Goal: Transaction & Acquisition: Purchase product/service

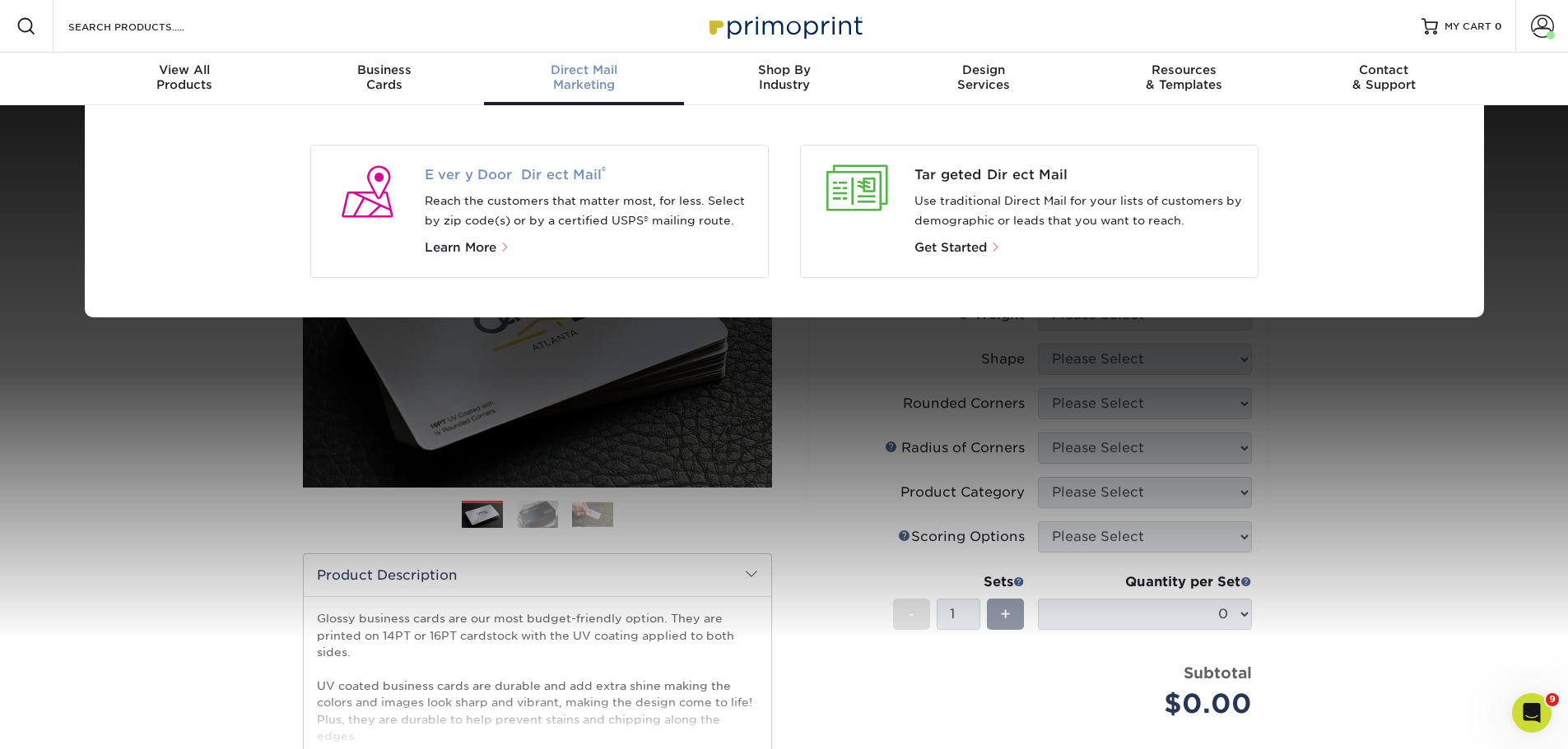
click at [491, 169] on span "Every Door Direct Mail ®" at bounding box center [590, 175] width 331 height 19
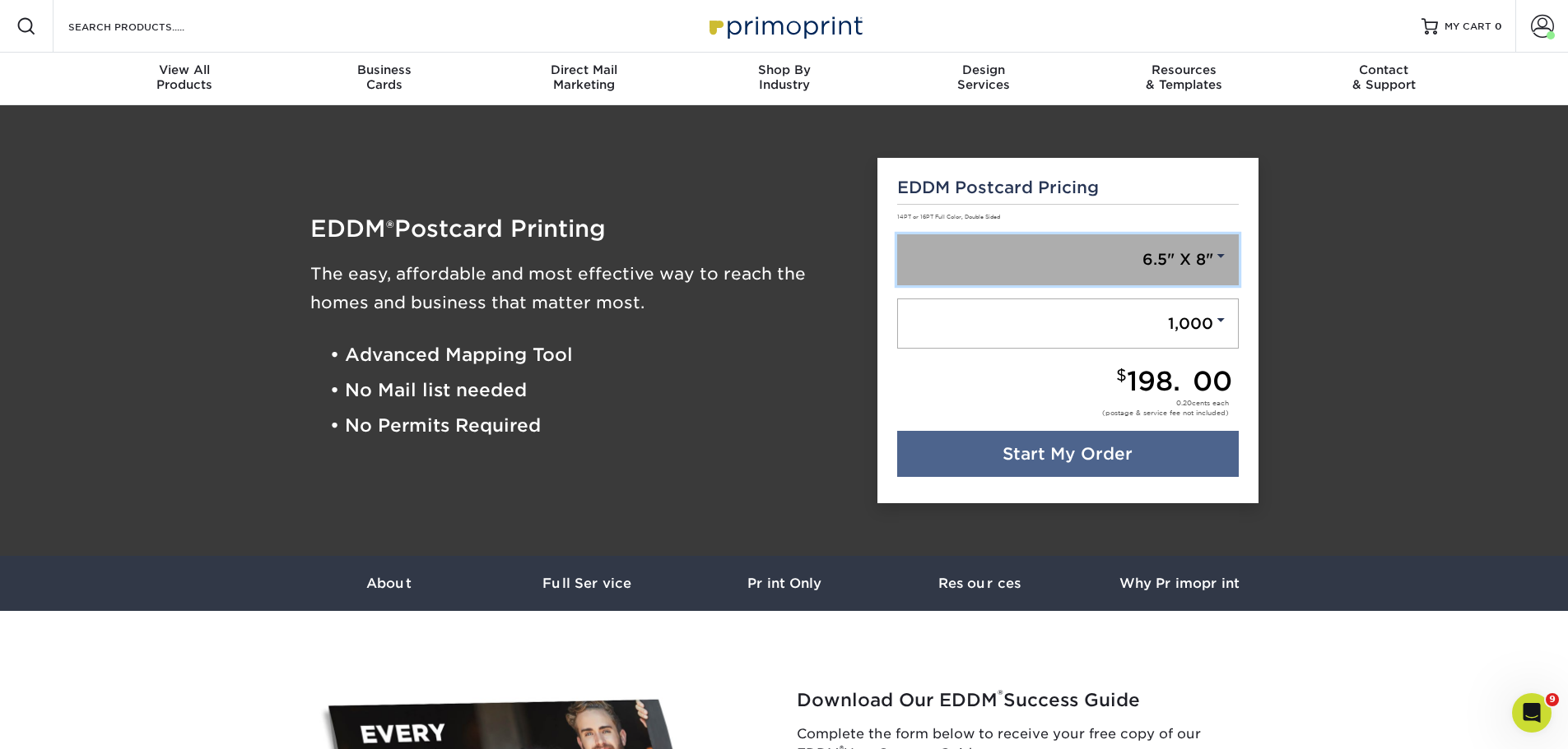
click at [1153, 269] on link "6.5" X 8"" at bounding box center [1067, 259] width 341 height 51
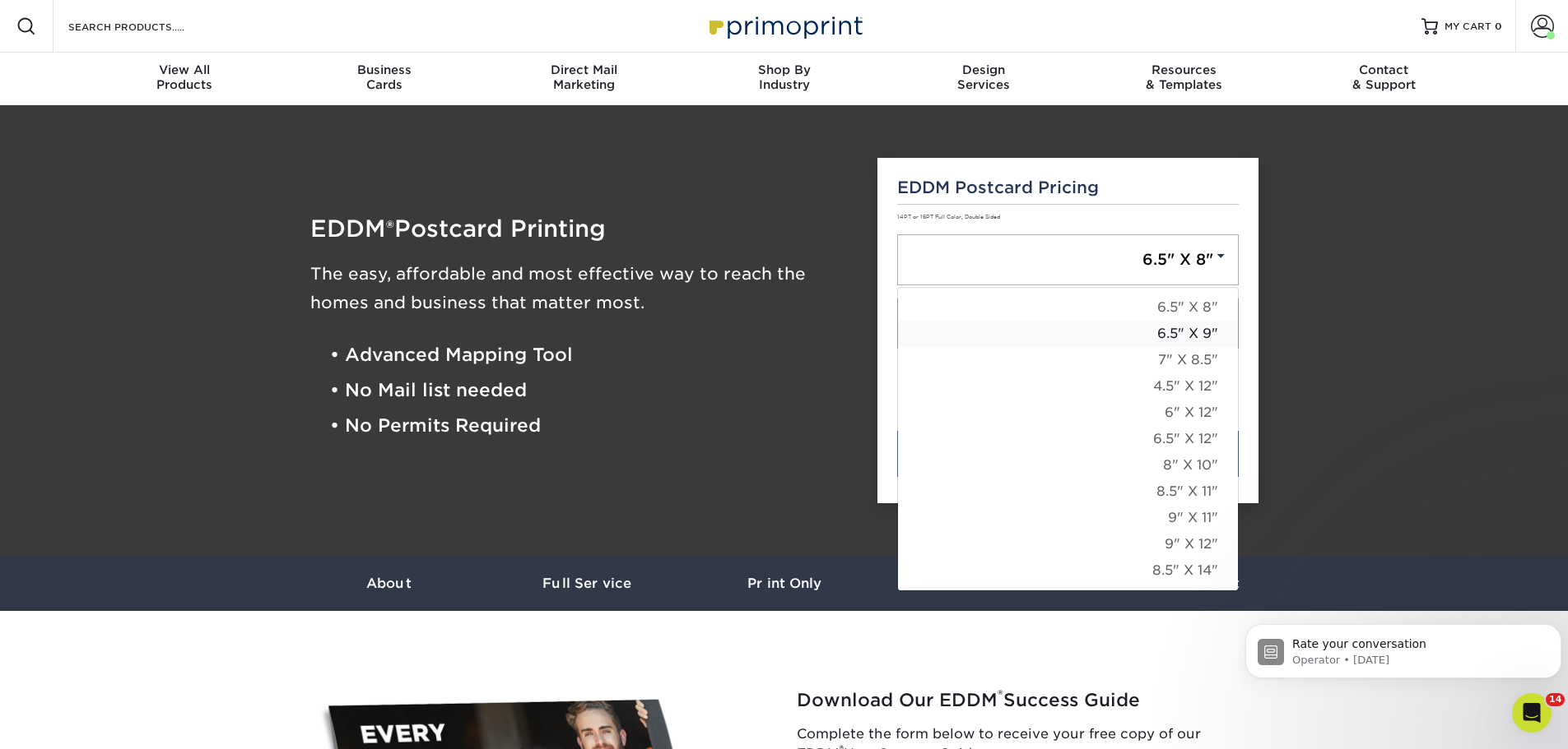
click at [1206, 334] on link "6.5" X 9"" at bounding box center [1068, 333] width 340 height 26
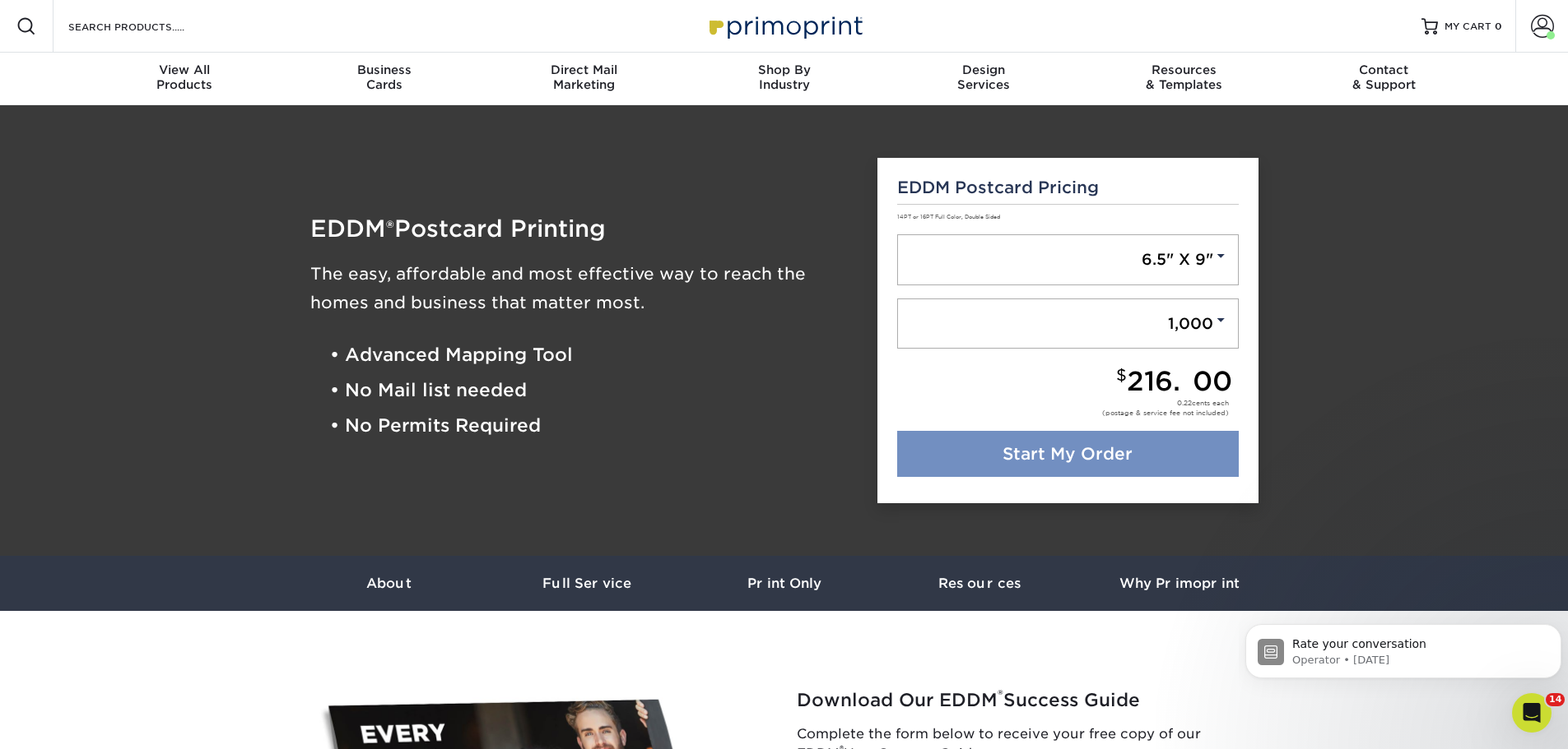
click at [1102, 456] on link "Start My Order" at bounding box center [1067, 454] width 341 height 46
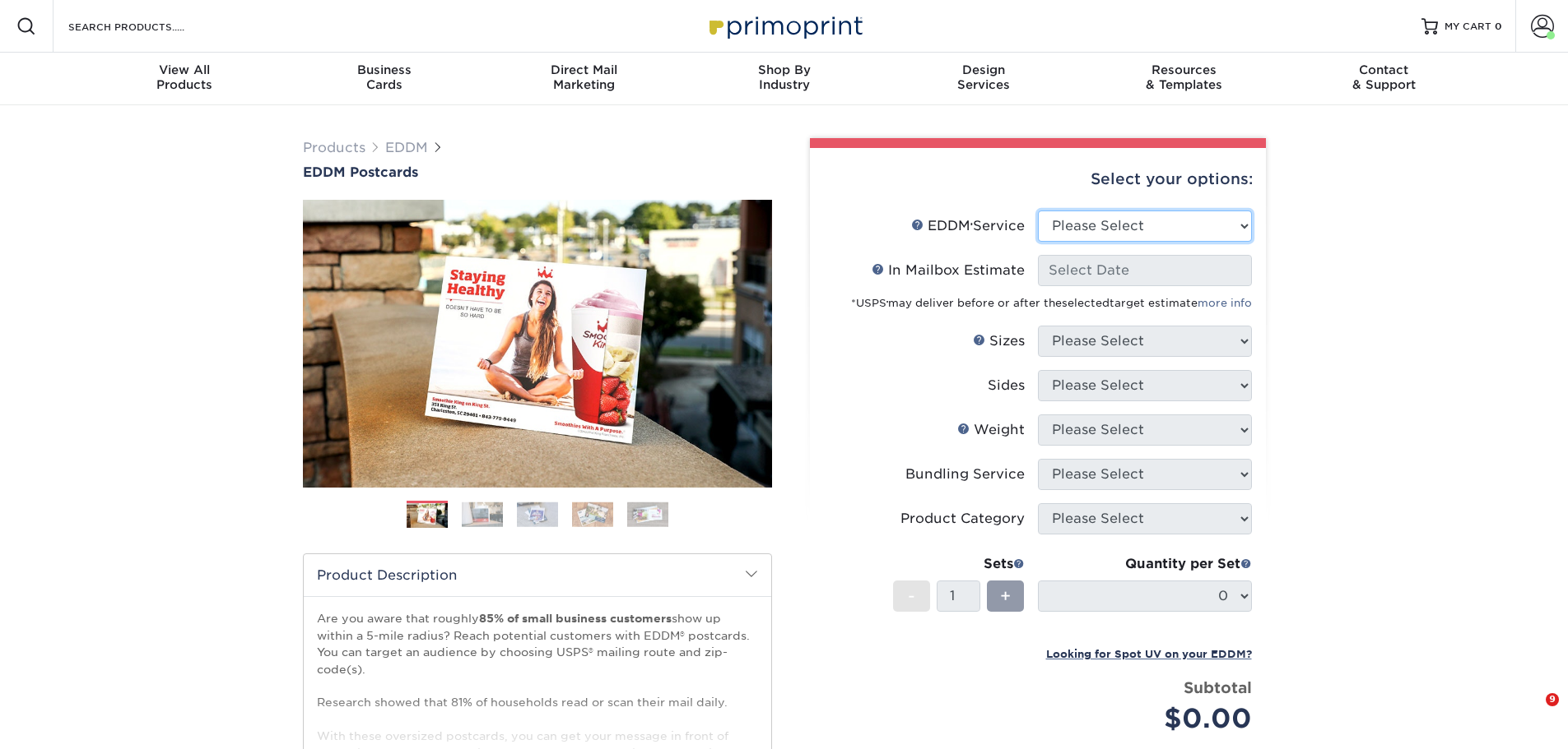
click at [1119, 224] on select "Please Select Full Service Print Only" at bounding box center [1145, 226] width 214 height 31
select select "full_service"
click at [1038, 211] on select "Please Select Full Service Print Only" at bounding box center [1145, 226] width 214 height 31
select select "-1"
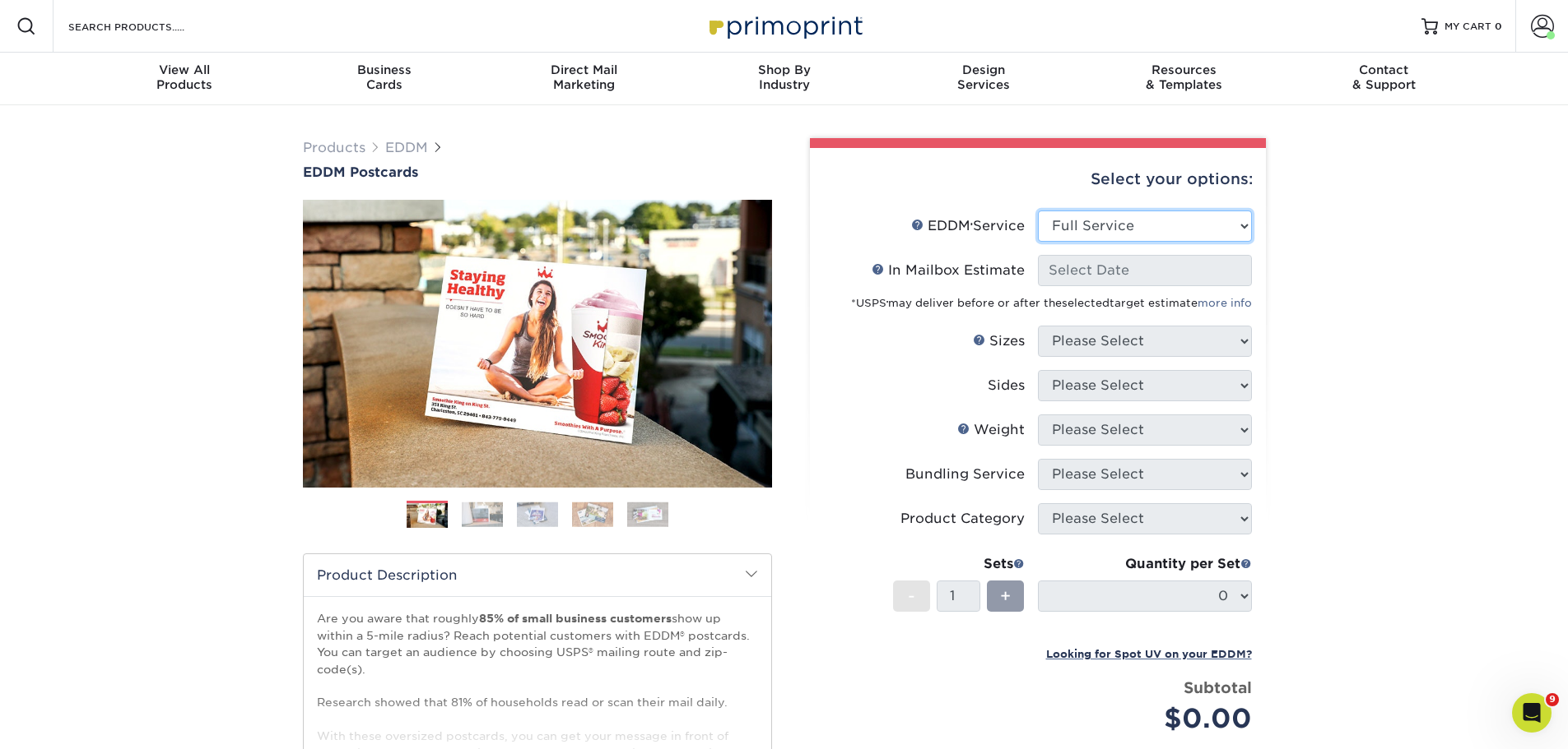
select select "-1"
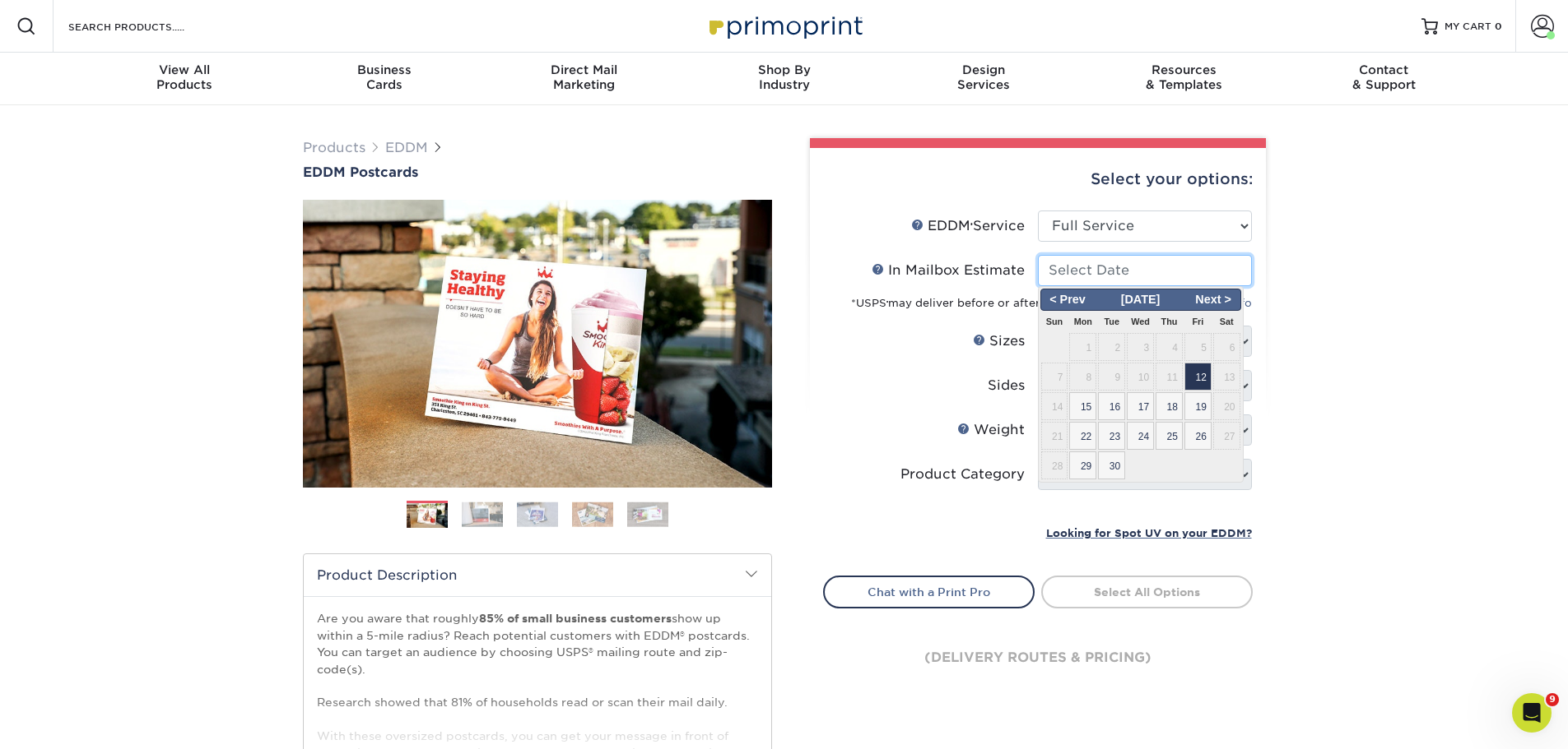
click at [1142, 271] on input "In Mailbox Estimate Help In Mailbox Estimate" at bounding box center [1145, 270] width 214 height 31
click at [1196, 375] on span "12" at bounding box center [1198, 376] width 27 height 28
type input "[DATE]"
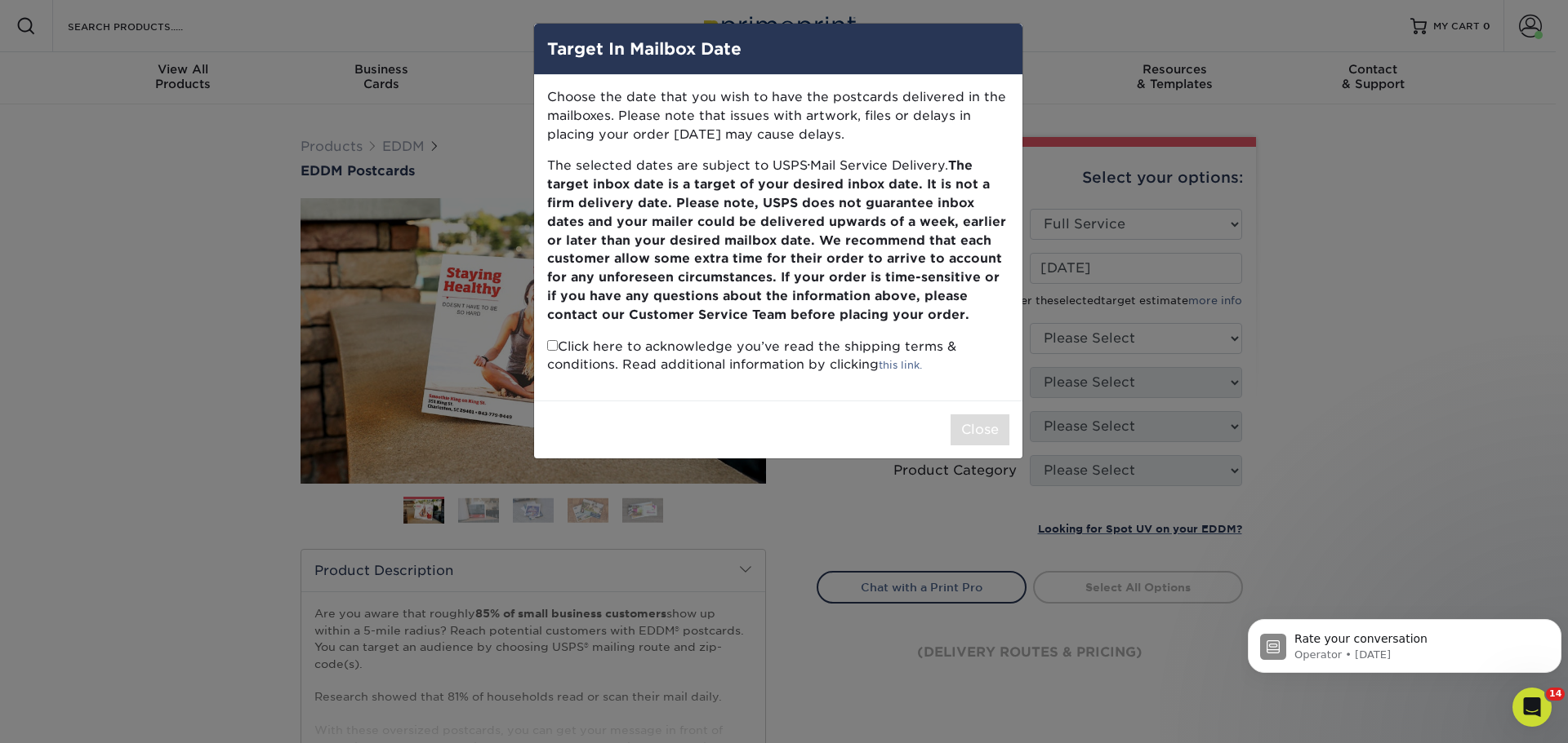
click at [556, 354] on p "Click here to acknowledge you’ve read the shipping terms & conditions. Read add…" at bounding box center [777, 357] width 462 height 38
click at [647, 352] on p "Click here to acknowledge you’ve read the shipping terms & conditions. Read add…" at bounding box center [777, 357] width 462 height 38
click at [563, 348] on p "Click here to acknowledge you’ve read the shipping terms & conditions. Read add…" at bounding box center [777, 357] width 462 height 38
drag, startPoint x: 555, startPoint y: 348, endPoint x: 716, endPoint y: 338, distance: 161.3
click at [558, 348] on p "Click here to acknowledge you’ve read the shipping terms & conditions. Read add…" at bounding box center [777, 357] width 462 height 38
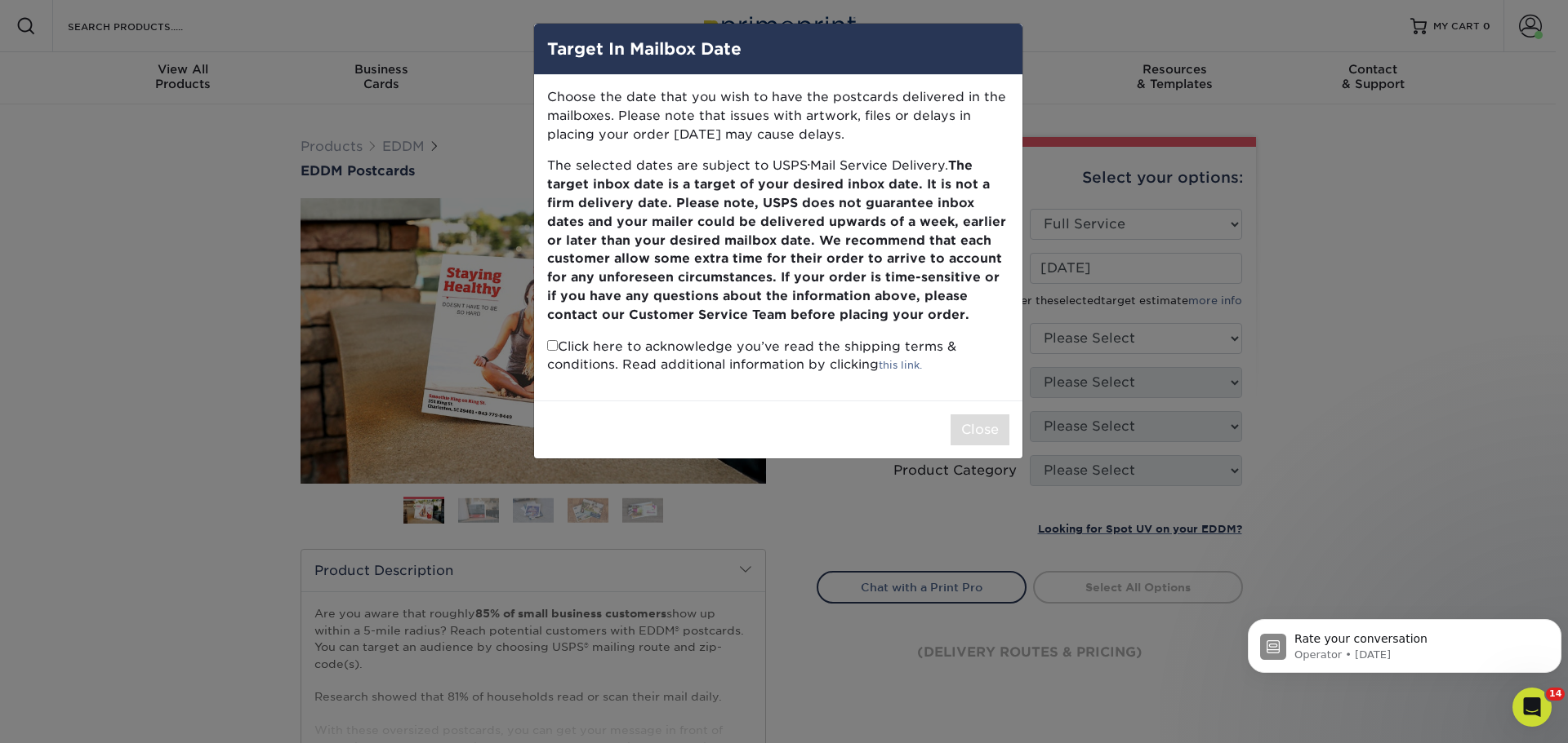
click at [552, 342] on input "checkbox" at bounding box center [552, 345] width 11 height 11
checkbox input "true"
click at [975, 433] on button "Close" at bounding box center [980, 430] width 59 height 31
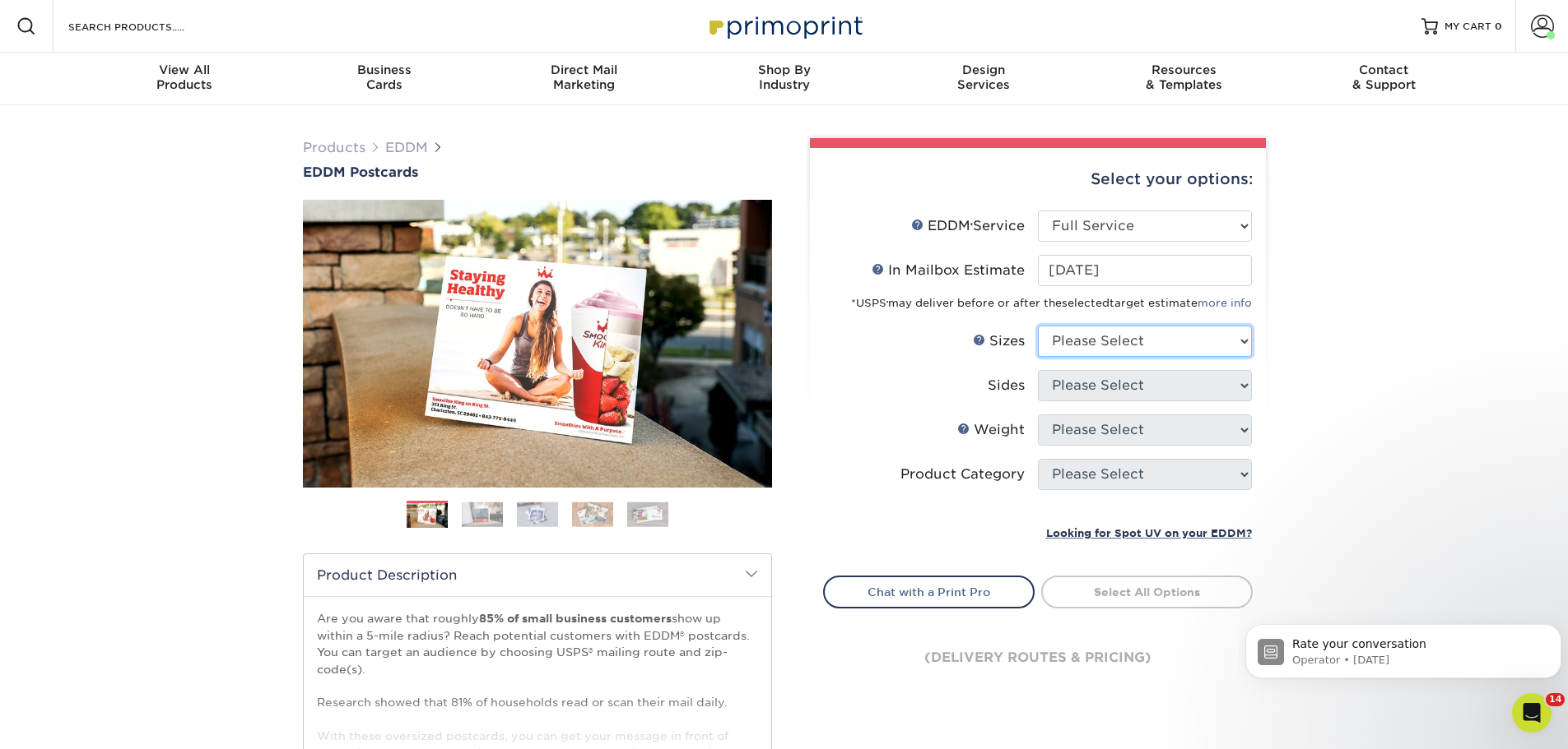
click at [1141, 343] on select "Please Select 4.5" x 12" 6" x 12" 6.5" x 8" 6.5" x 9" 6.5" x 12" 7" x 8.5" 8" x…" at bounding box center [1145, 341] width 214 height 31
select select "6.50x9.00"
click at [1038, 325] on select "Please Select 4.5" x 12" 6" x 12" 6.5" x 8" 6.5" x 9" 6.5" x 12" 7" x 8.5" 8" x…" at bounding box center [1145, 341] width 214 height 31
click at [1126, 385] on select "Please Select Print Both Sides Print Front Only" at bounding box center [1145, 386] width 214 height 31
select select "13abbda7-1d64-4f25-8bb2-c179b224825d"
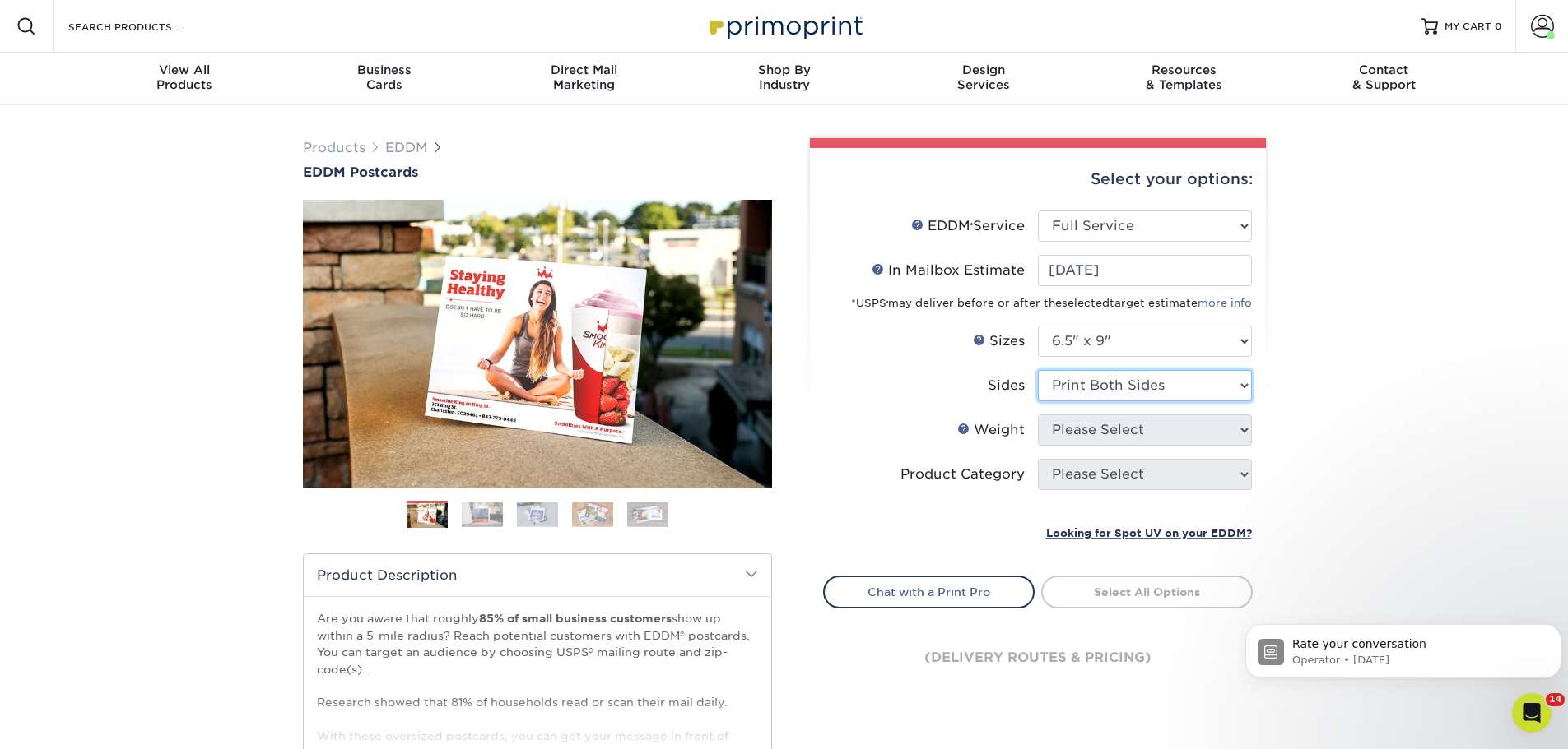
click at [1038, 370] on select "Please Select Print Both Sides Print Front Only" at bounding box center [1145, 386] width 214 height 31
click at [1132, 427] on select "Please Select 16PT 14PT" at bounding box center [1145, 430] width 214 height 31
select select "14PT"
click at [1038, 415] on select "Please Select 16PT 14PT" at bounding box center [1145, 430] width 214 height 31
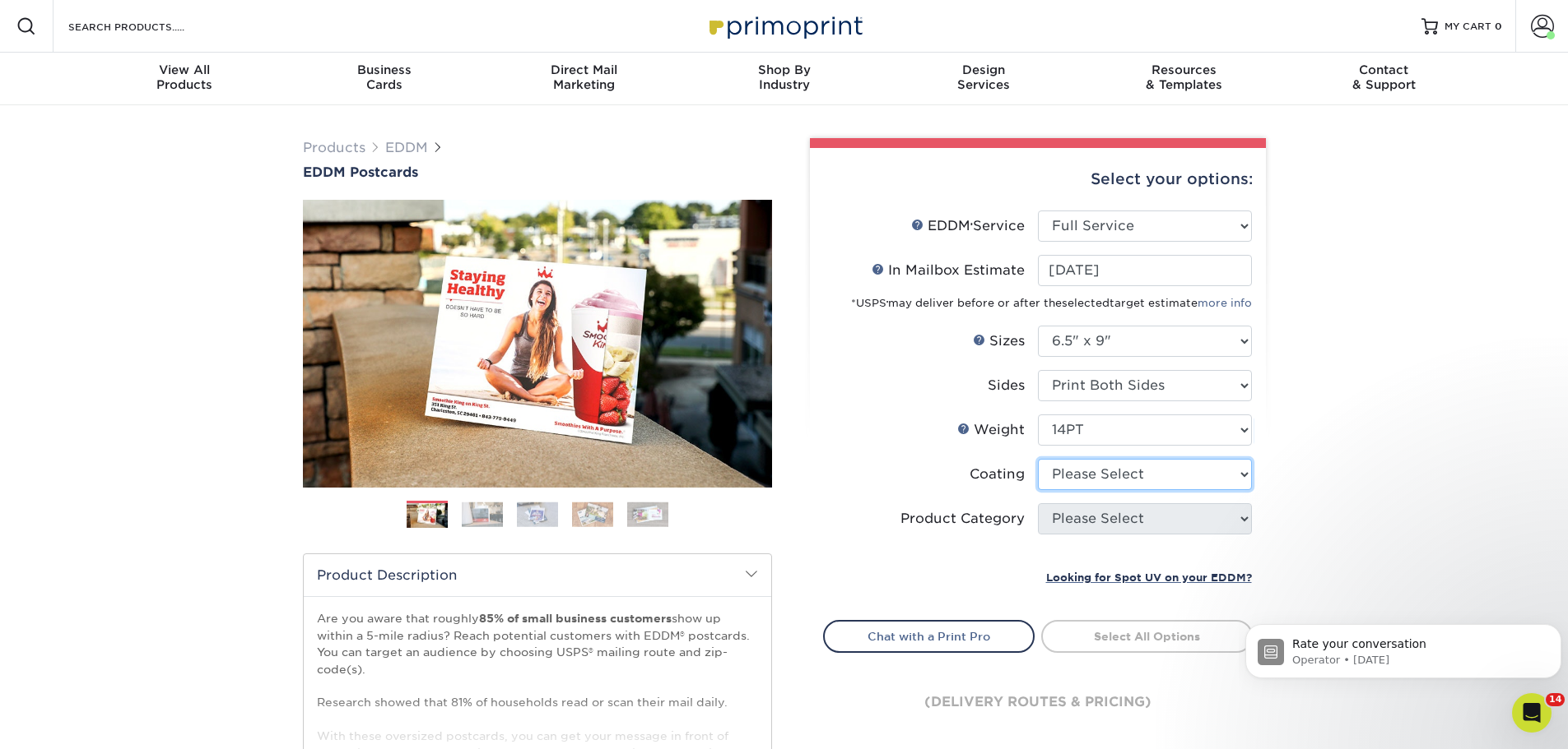
click at [1120, 471] on select at bounding box center [1145, 474] width 214 height 31
select select "ae367451-b2b8-45df-a344-0f05b6a12993"
click at [1038, 459] on select at bounding box center [1145, 474] width 214 height 31
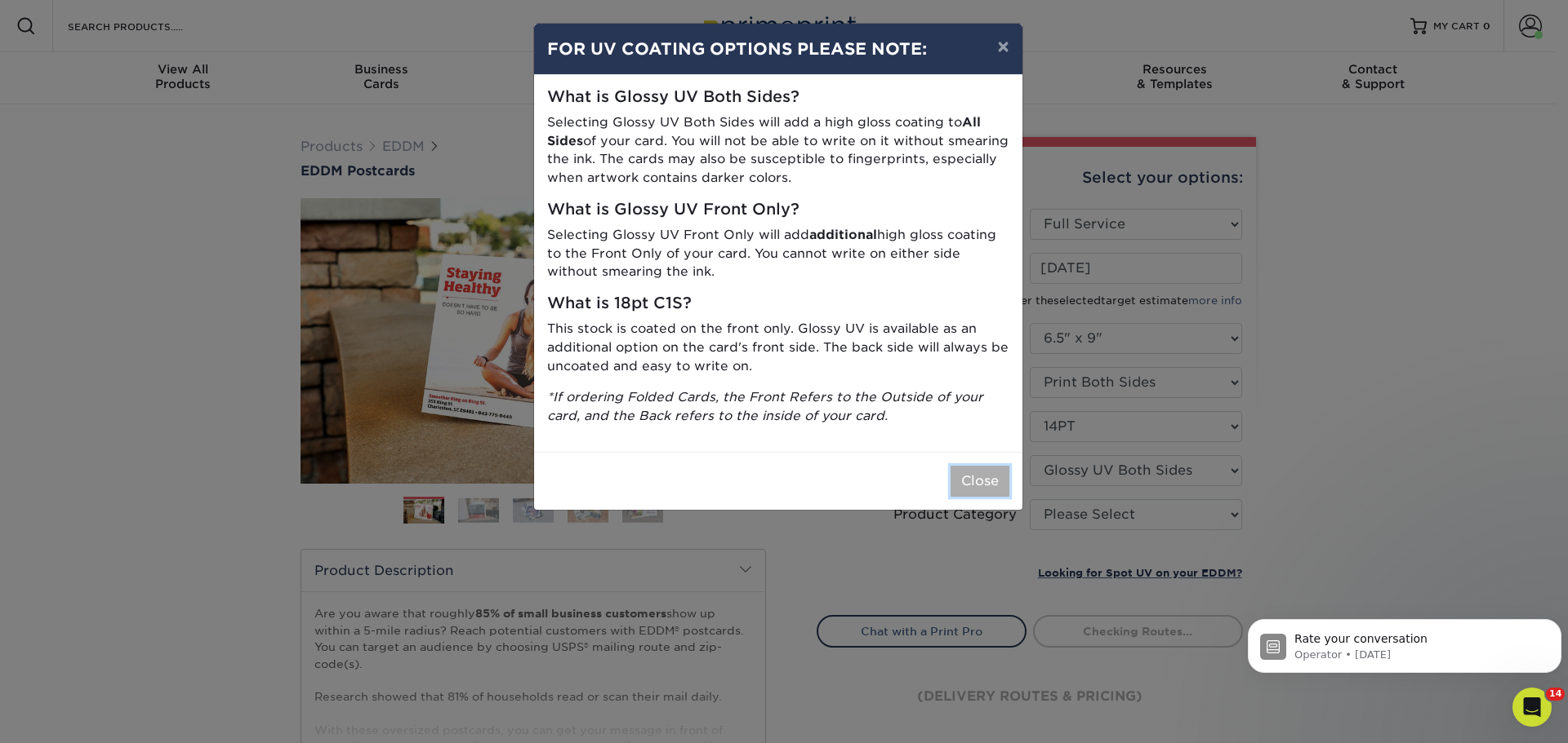
click at [967, 481] on button "Close" at bounding box center [980, 481] width 59 height 31
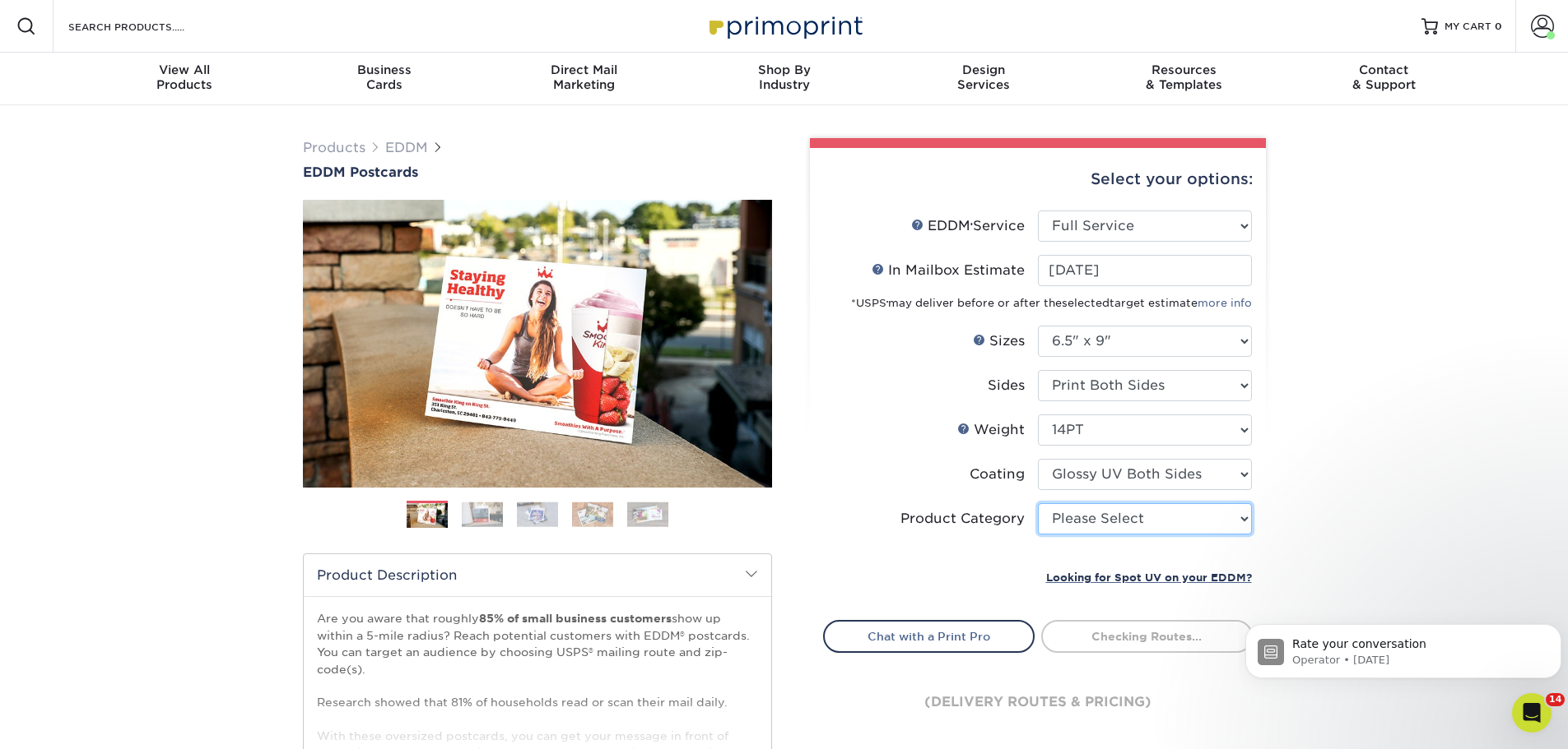
click at [1108, 521] on select "Please Select Postcards" at bounding box center [1145, 519] width 214 height 31
select select "9b7272e0-d6c8-4c3c-8e97-d3a1bcdab858"
click at [1038, 503] on select "Please Select Postcards" at bounding box center [1145, 519] width 214 height 31
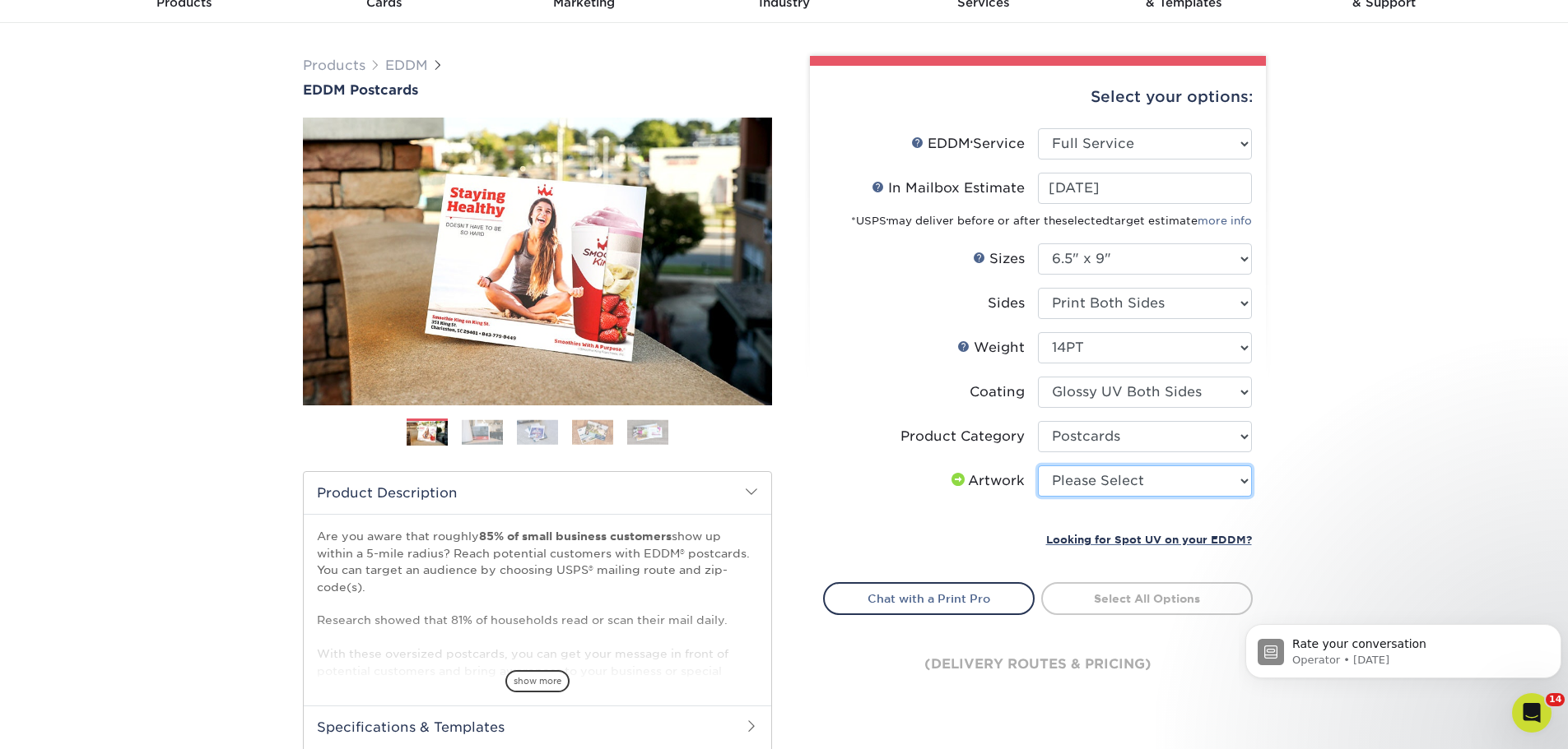
click at [1115, 485] on select "Please Select I will upload files I need a design - $150" at bounding box center [1145, 481] width 214 height 31
select select "upload"
click at [1038, 465] on select "Please Select I will upload files I need a design - $150" at bounding box center [1145, 481] width 214 height 31
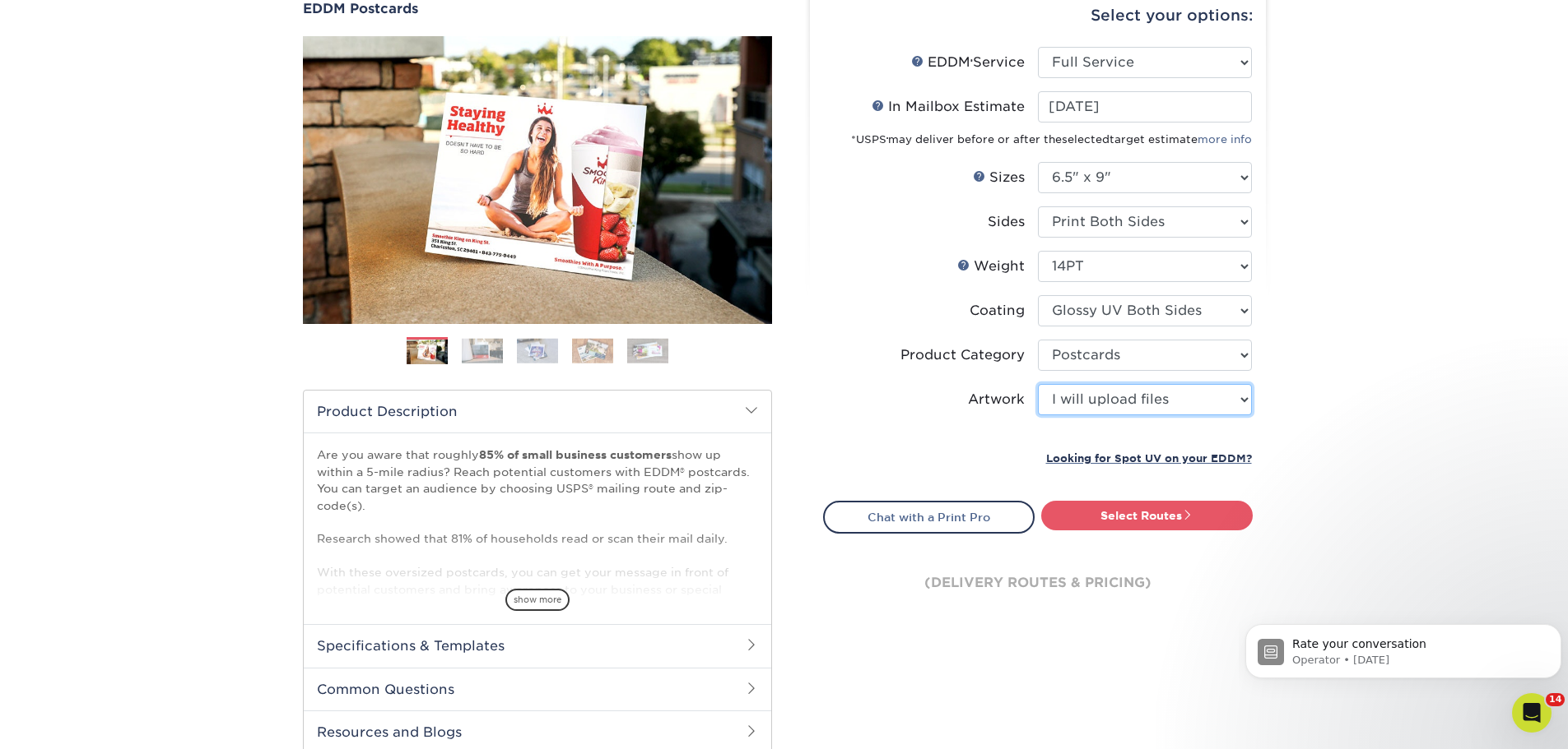
scroll to position [164, 0]
click at [1152, 521] on link "Select Routes" at bounding box center [1147, 515] width 212 height 29
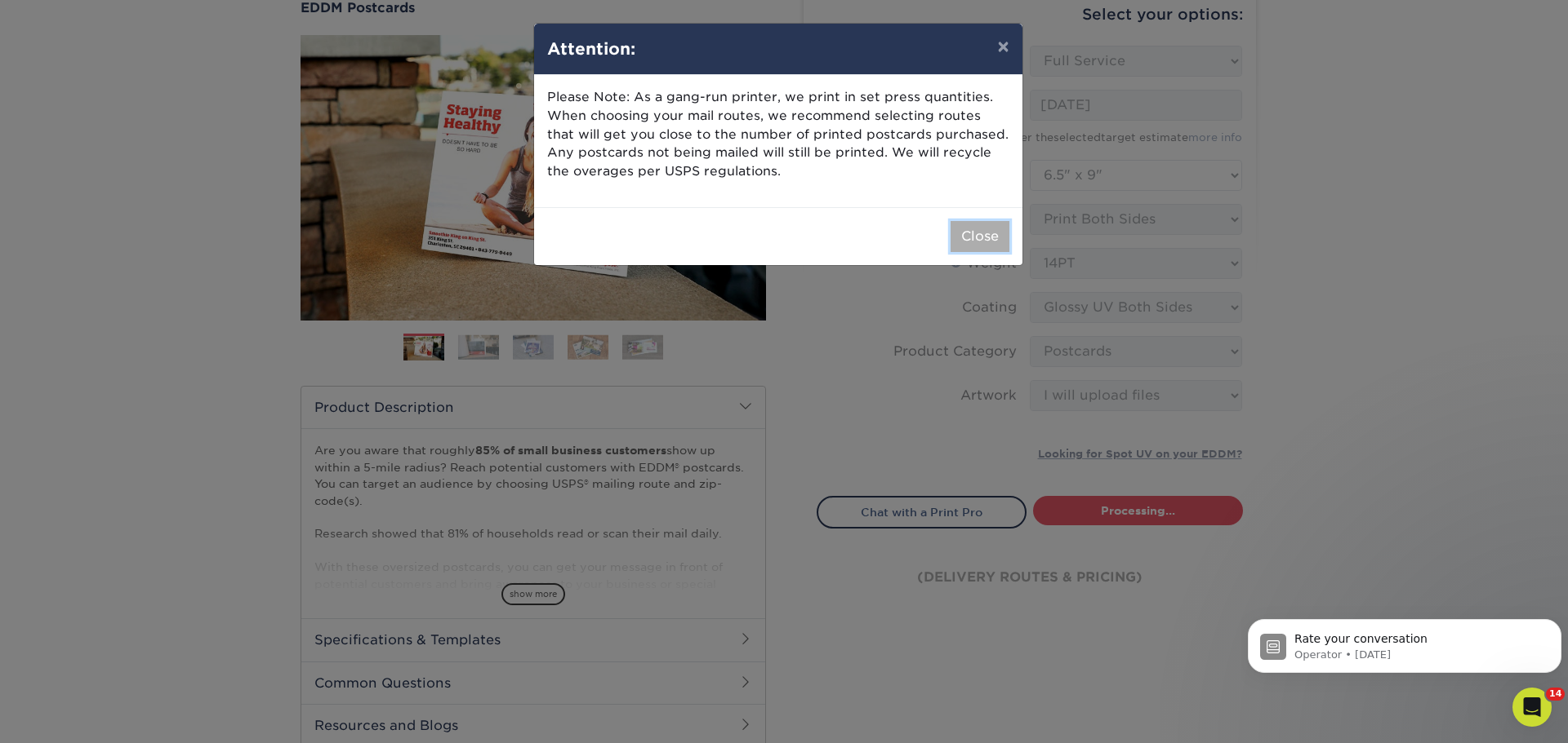
click at [984, 244] on button "Close" at bounding box center [980, 236] width 59 height 31
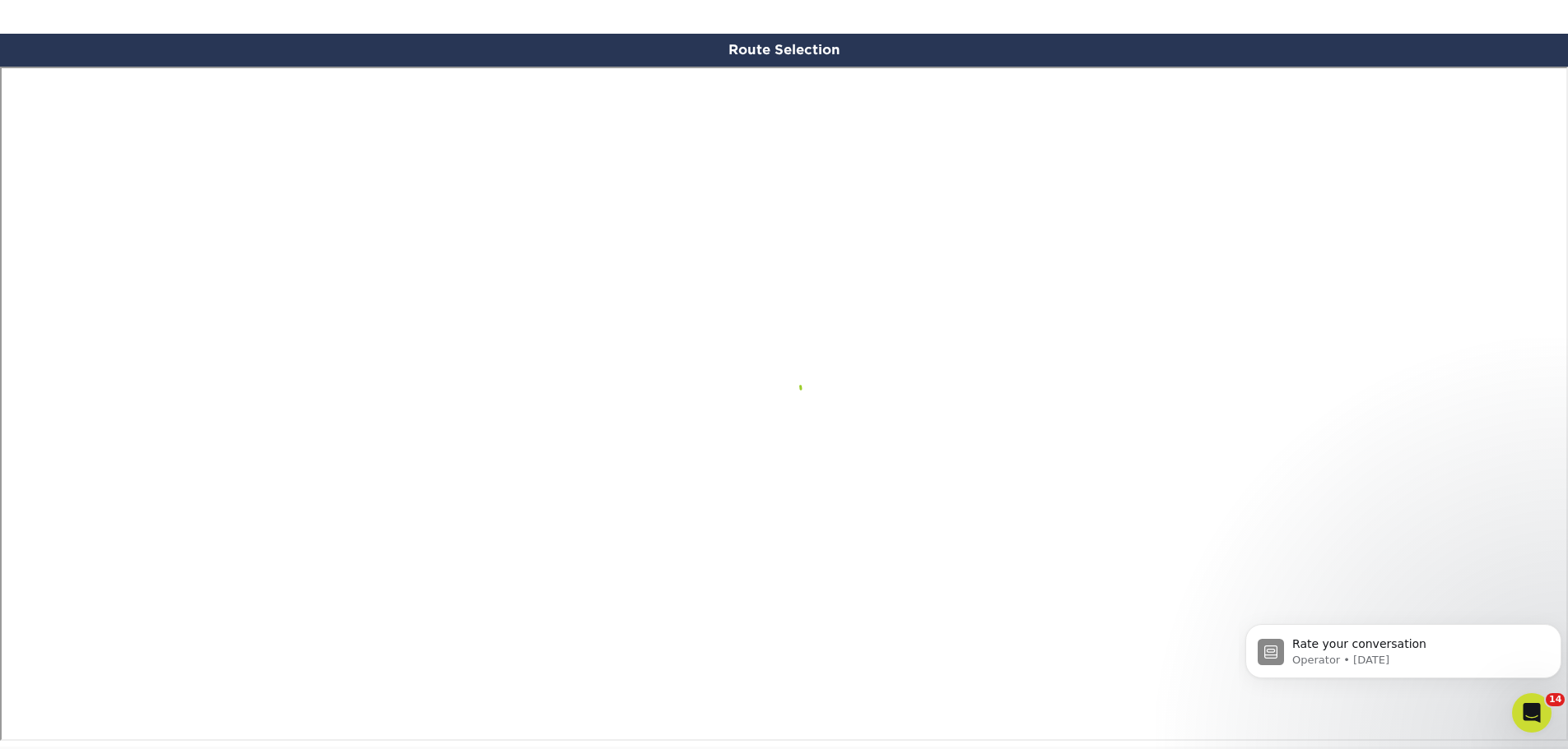
scroll to position [958, 0]
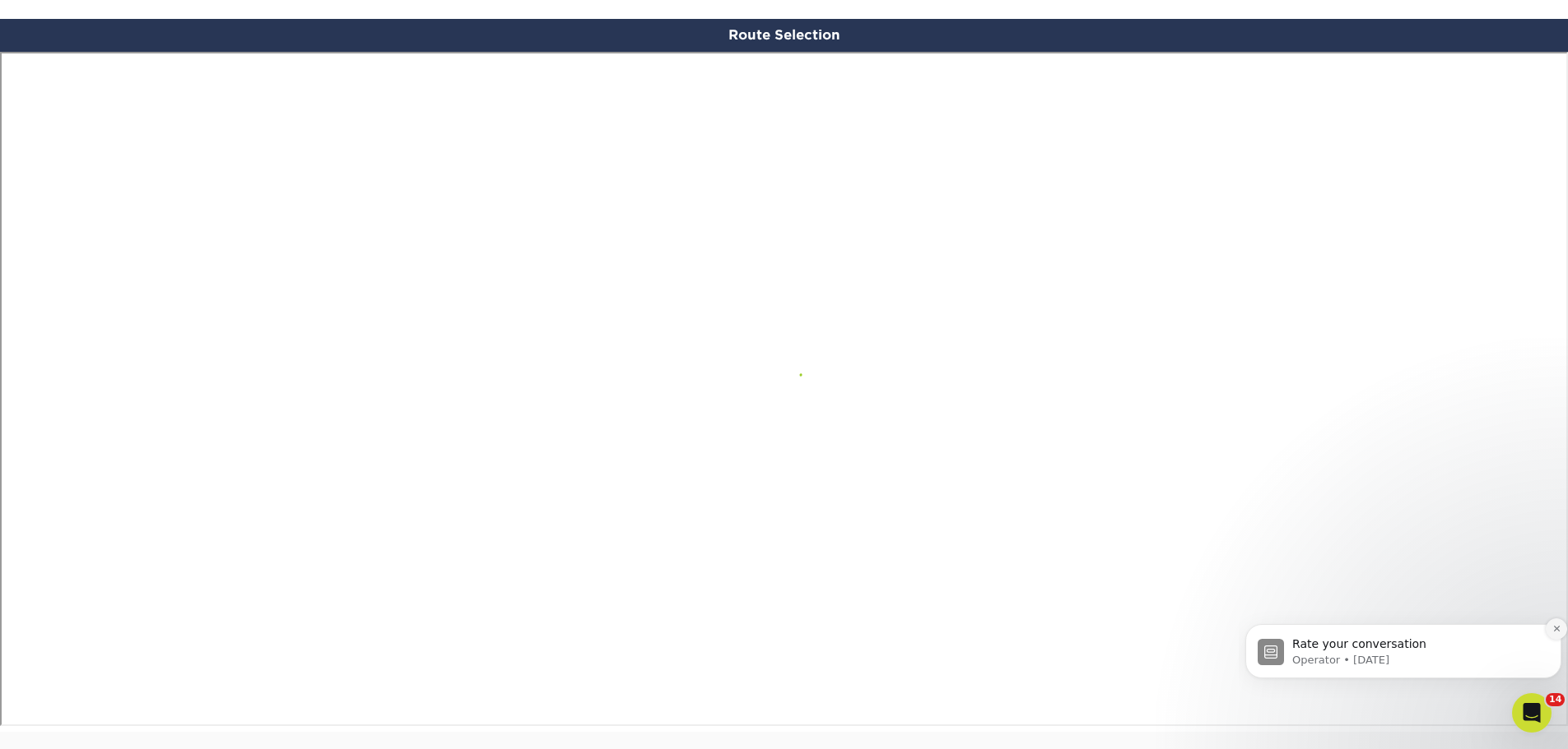
click at [1553, 631] on icon "Dismiss notification" at bounding box center [1556, 629] width 9 height 9
